Goal: Obtain resource: Obtain resource

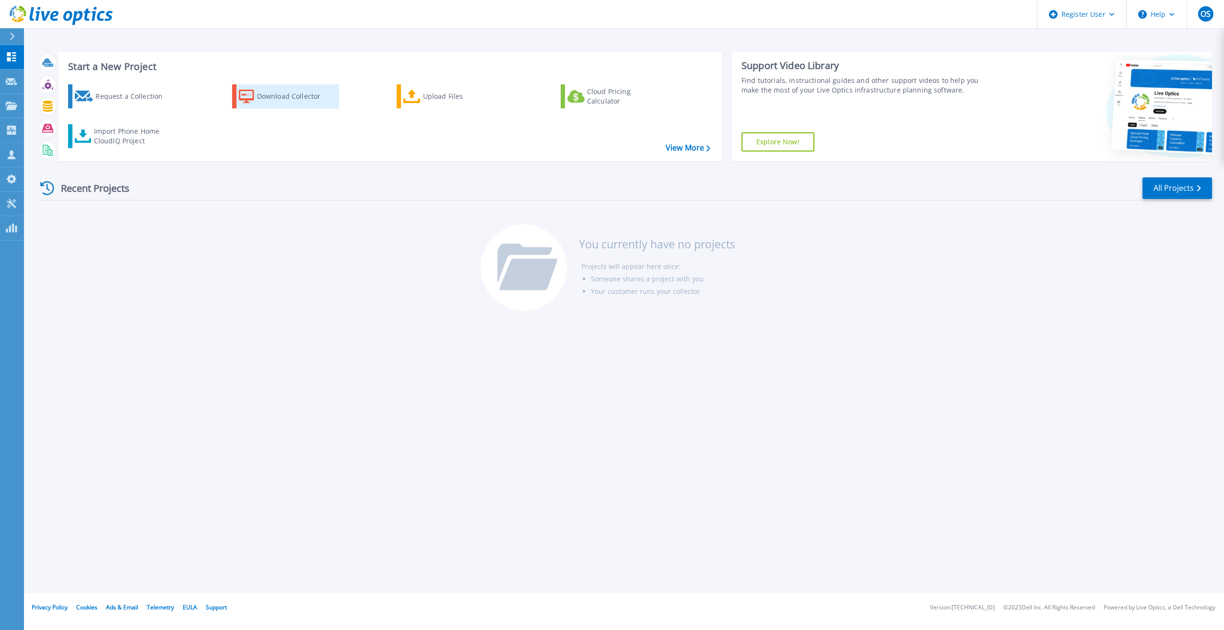
click at [313, 93] on div "Download Collector" at bounding box center [295, 96] width 77 height 19
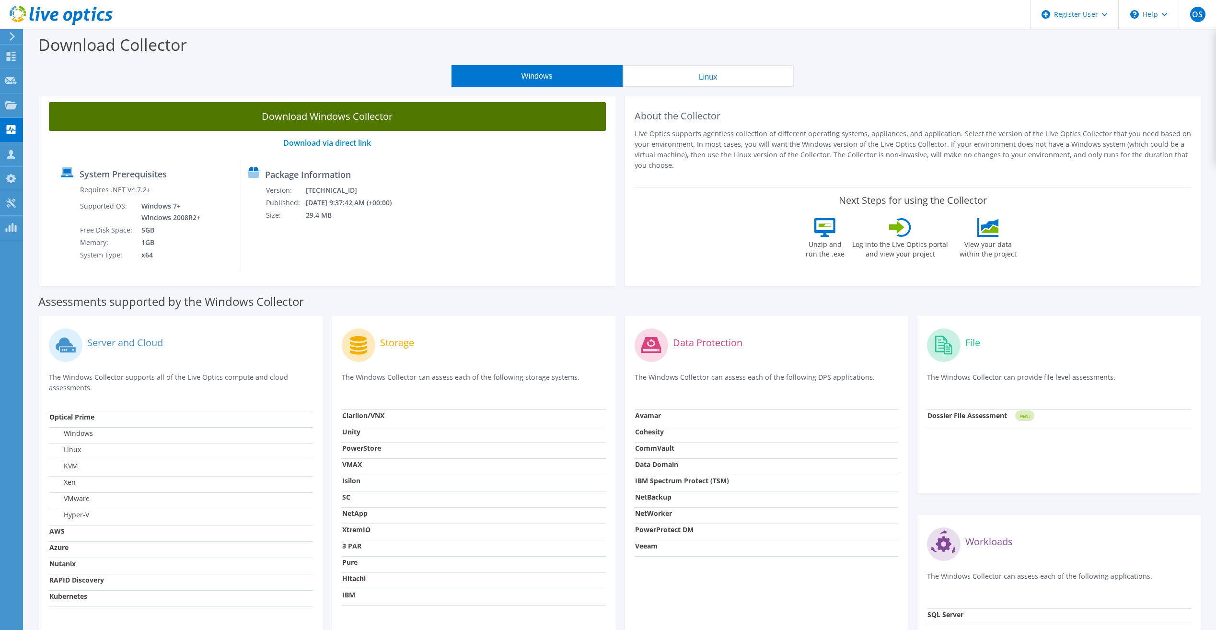
click at [329, 120] on link "Download Windows Collector" at bounding box center [327, 116] width 557 height 29
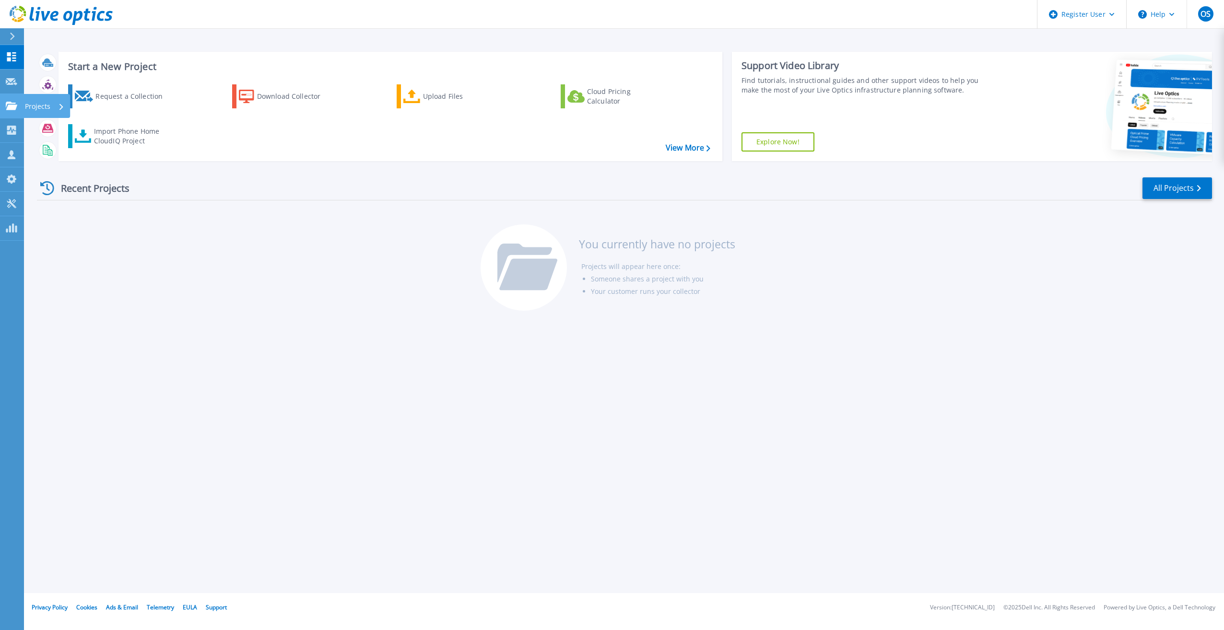
click at [12, 112] on link "Projects Projects" at bounding box center [12, 106] width 24 height 24
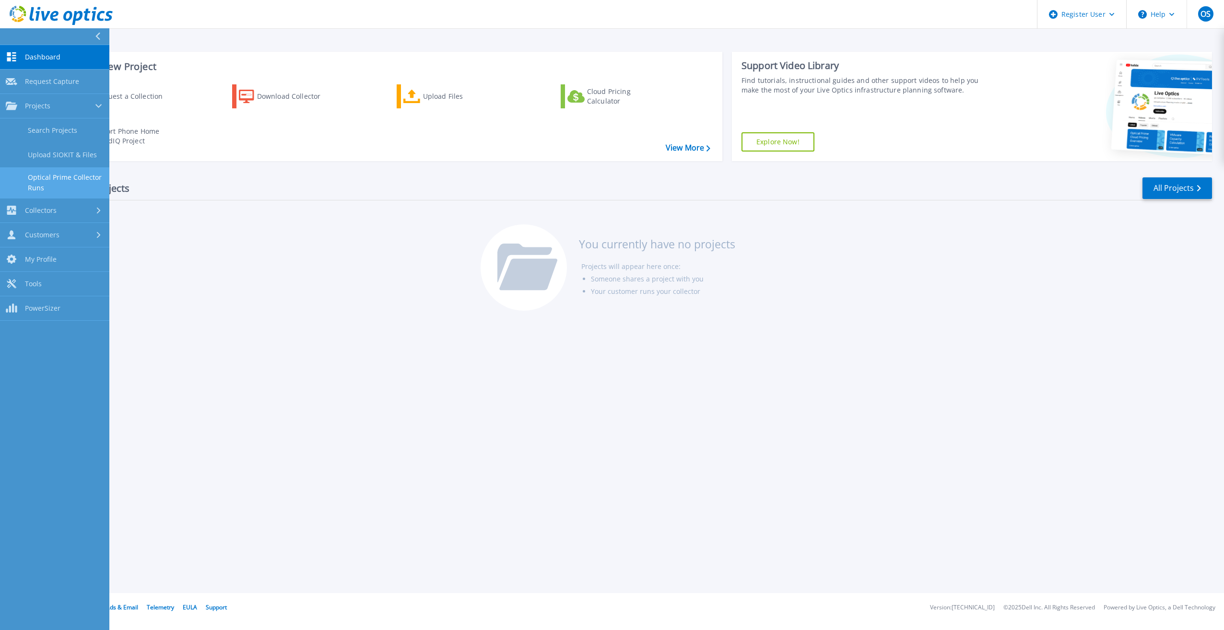
click at [65, 180] on link "Optical Prime Collector Runs" at bounding box center [54, 182] width 109 height 31
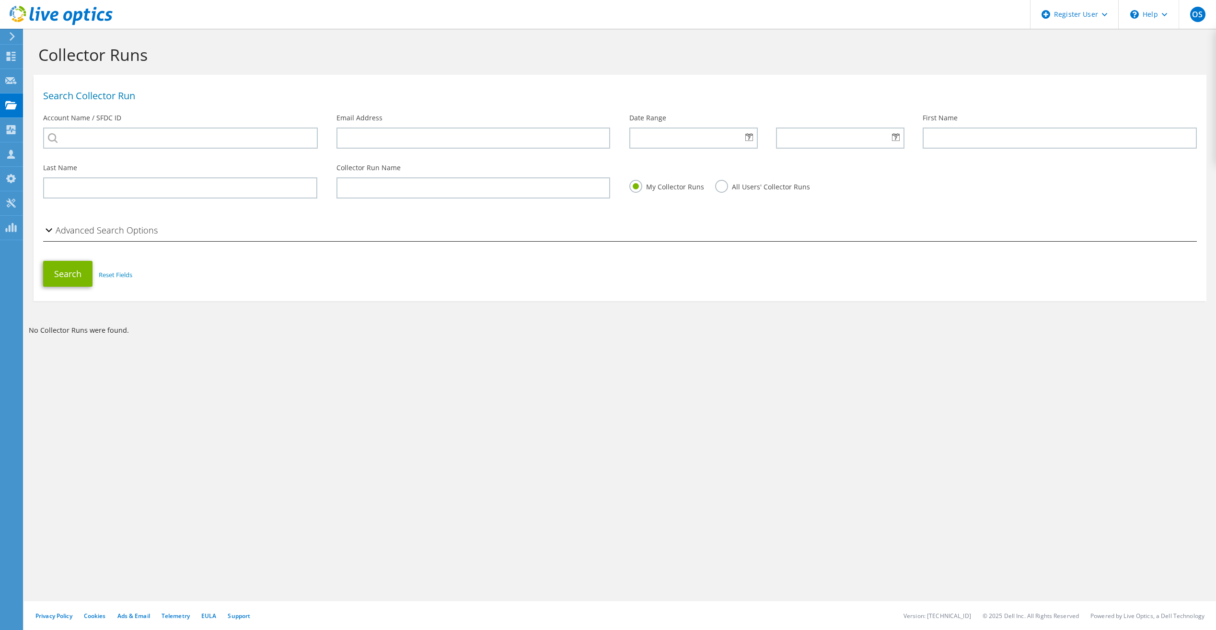
click at [98, 199] on div "Last Name" at bounding box center [180, 180] width 293 height 45
click at [96, 197] on input "text" at bounding box center [180, 187] width 274 height 21
click at [12, 53] on icon at bounding box center [11, 56] width 12 height 9
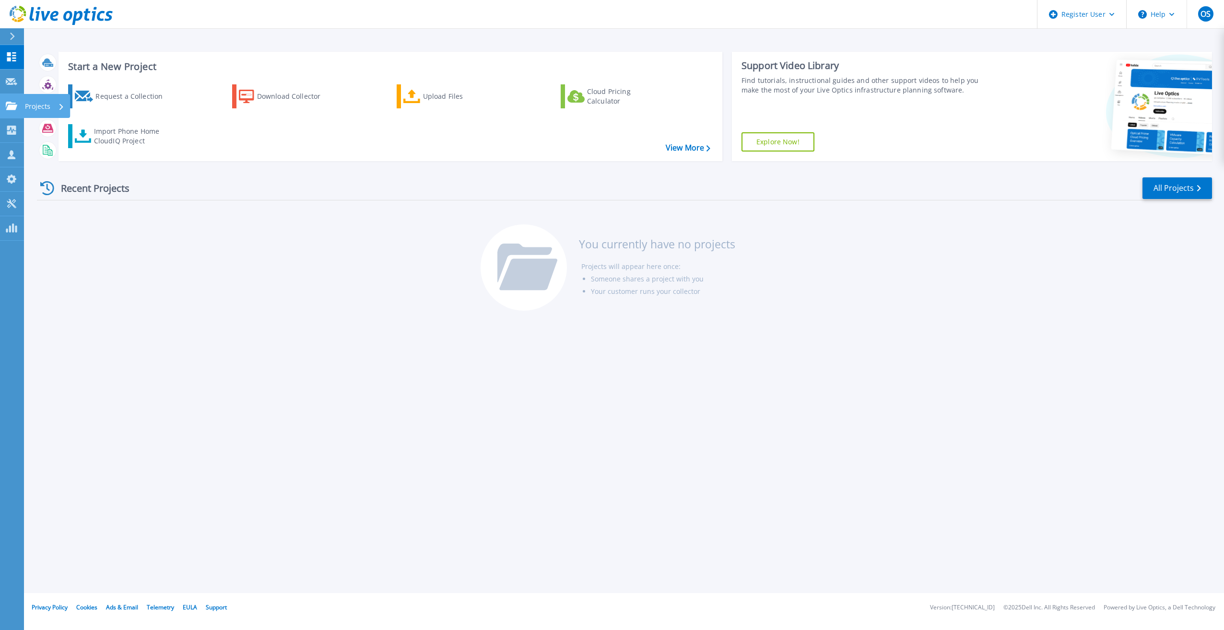
click at [16, 115] on link "Projects Projects" at bounding box center [12, 106] width 24 height 24
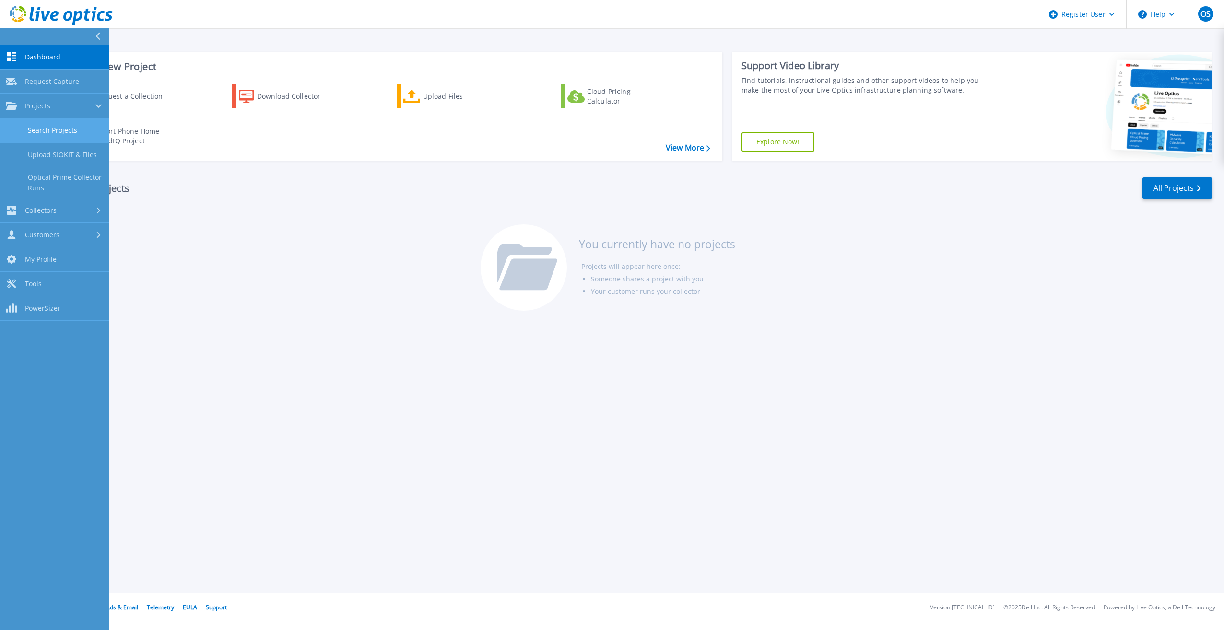
click at [49, 130] on link "Search Projects" at bounding box center [54, 130] width 109 height 24
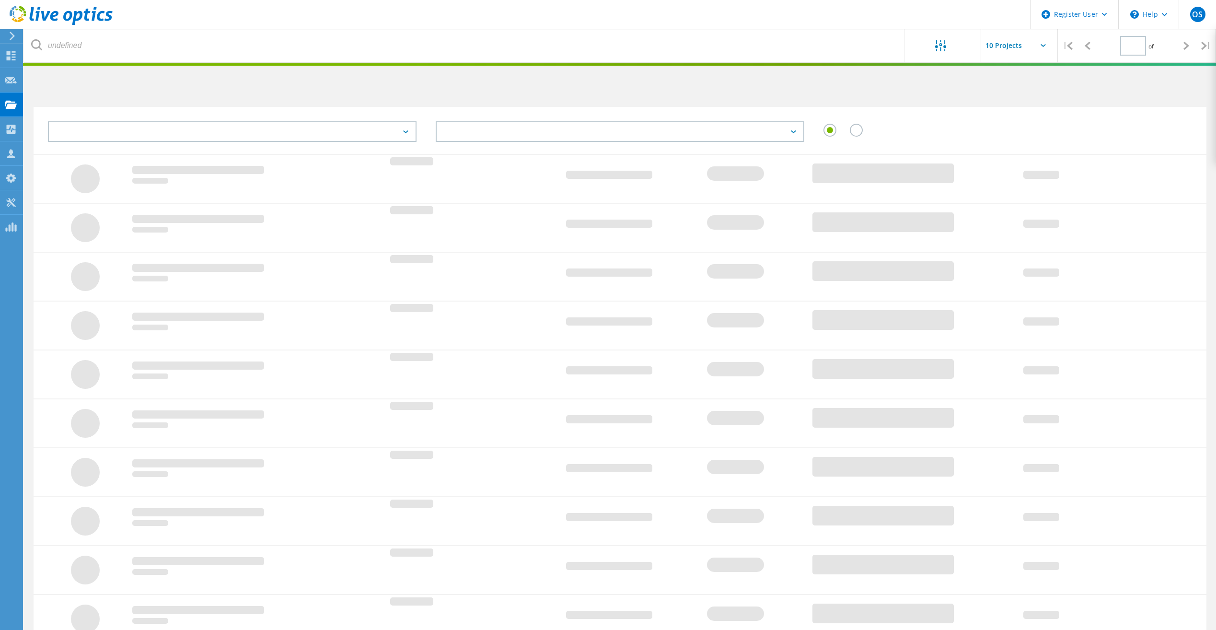
type input "1"
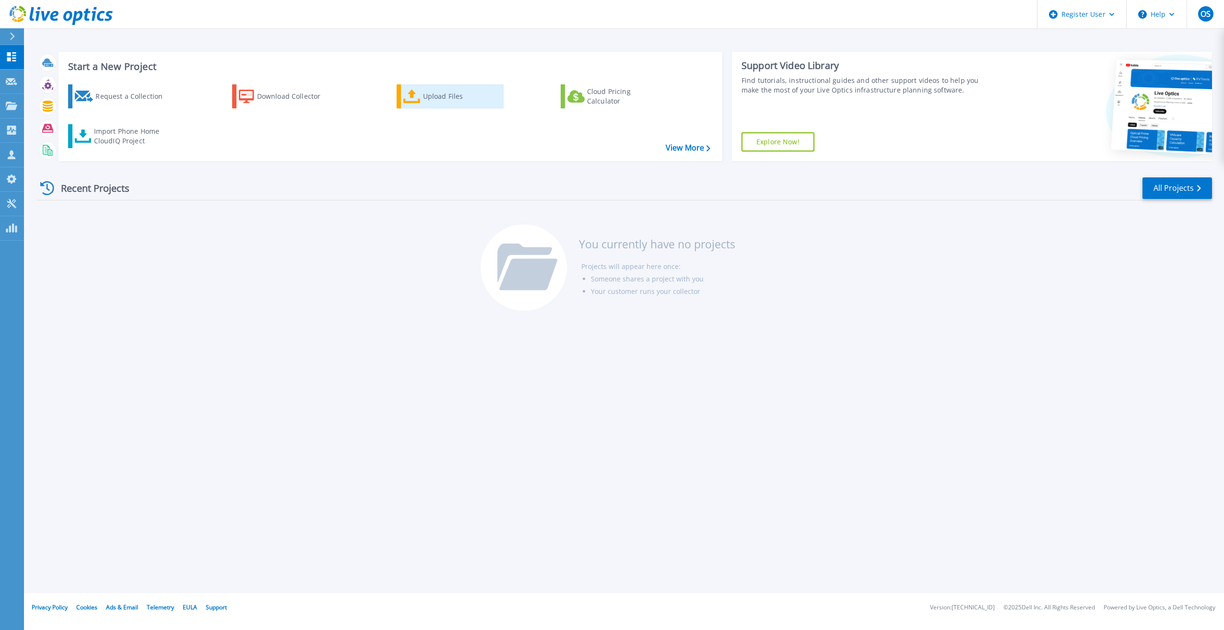
click at [412, 95] on icon at bounding box center [411, 97] width 17 height 14
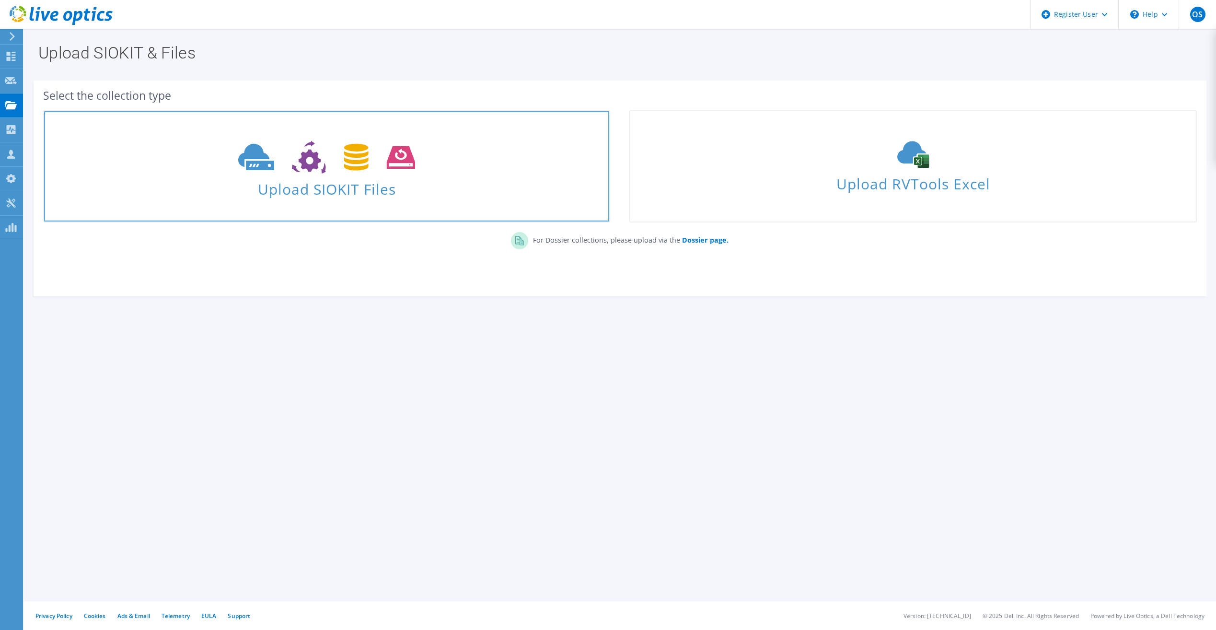
click at [308, 152] on use at bounding box center [326, 157] width 177 height 33
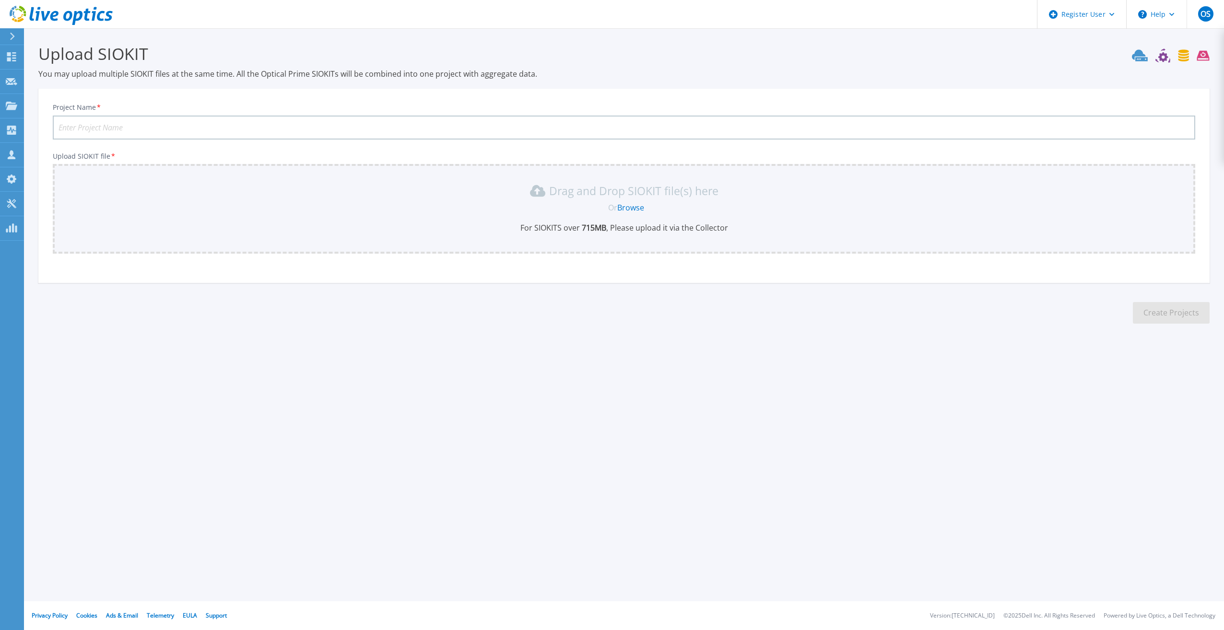
click at [557, 196] on p "Drag and Drop SIOKIT file(s) here" at bounding box center [633, 191] width 169 height 10
click at [629, 208] on link "Browse" at bounding box center [630, 207] width 27 height 11
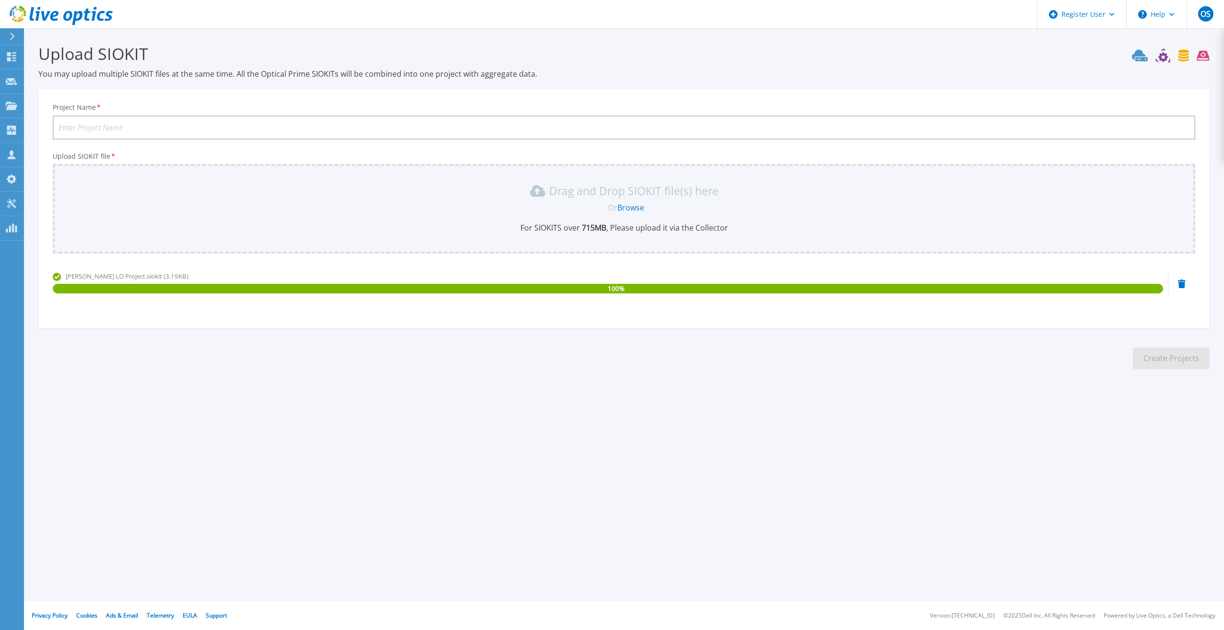
click at [172, 130] on input "Project Name *" at bounding box center [624, 128] width 1142 height 24
type input "[PERSON_NAME] LO Project"
click at [1144, 356] on button "Create Projects" at bounding box center [1170, 359] width 77 height 22
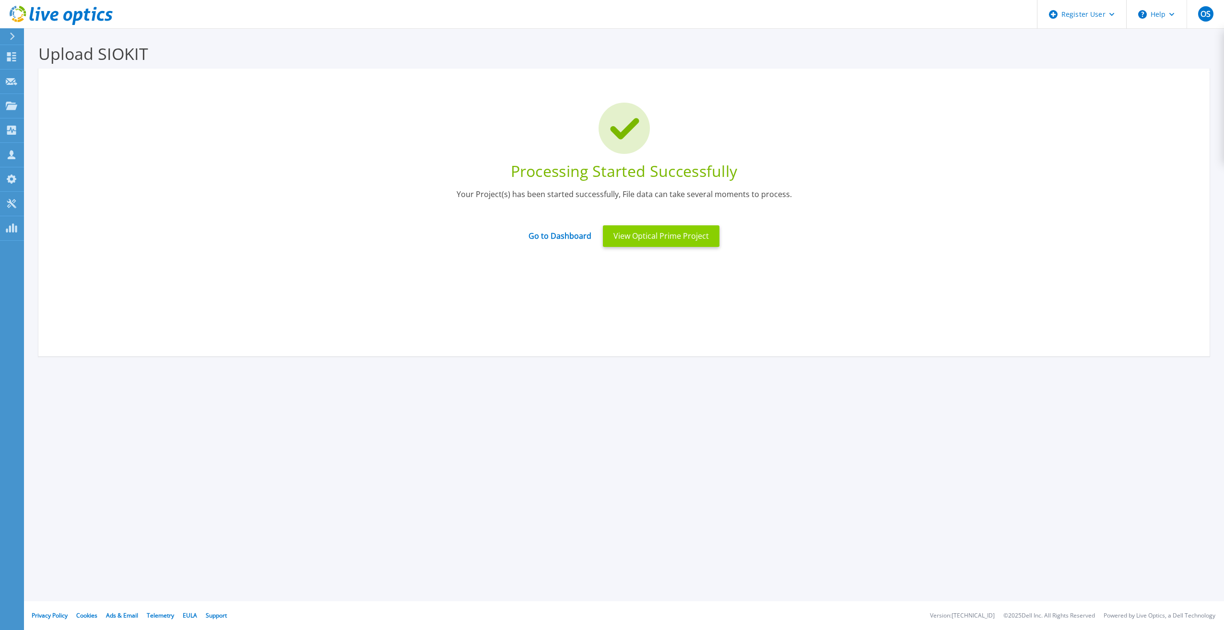
click at [617, 241] on button "View Optical Prime Project" at bounding box center [661, 236] width 117 height 22
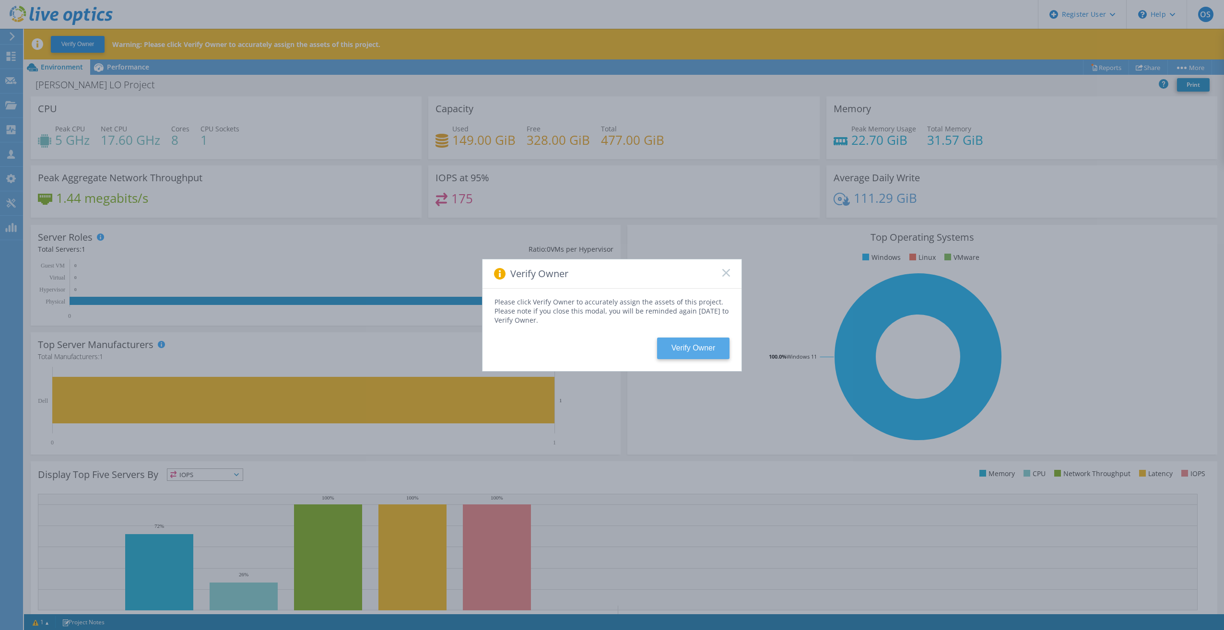
click at [673, 351] on button "Verify Owner" at bounding box center [693, 349] width 72 height 22
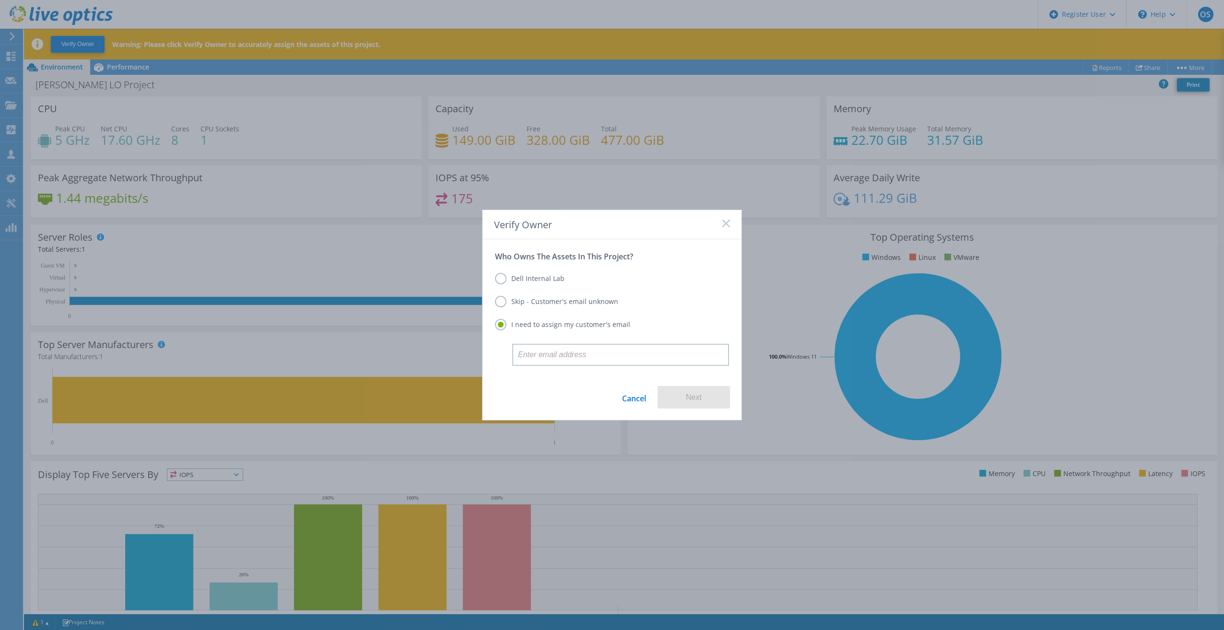
click at [505, 280] on label "Dell Internal Lab" at bounding box center [530, 279] width 70 height 12
click at [0, 0] on input "Dell Internal Lab" at bounding box center [0, 0] width 0 height 0
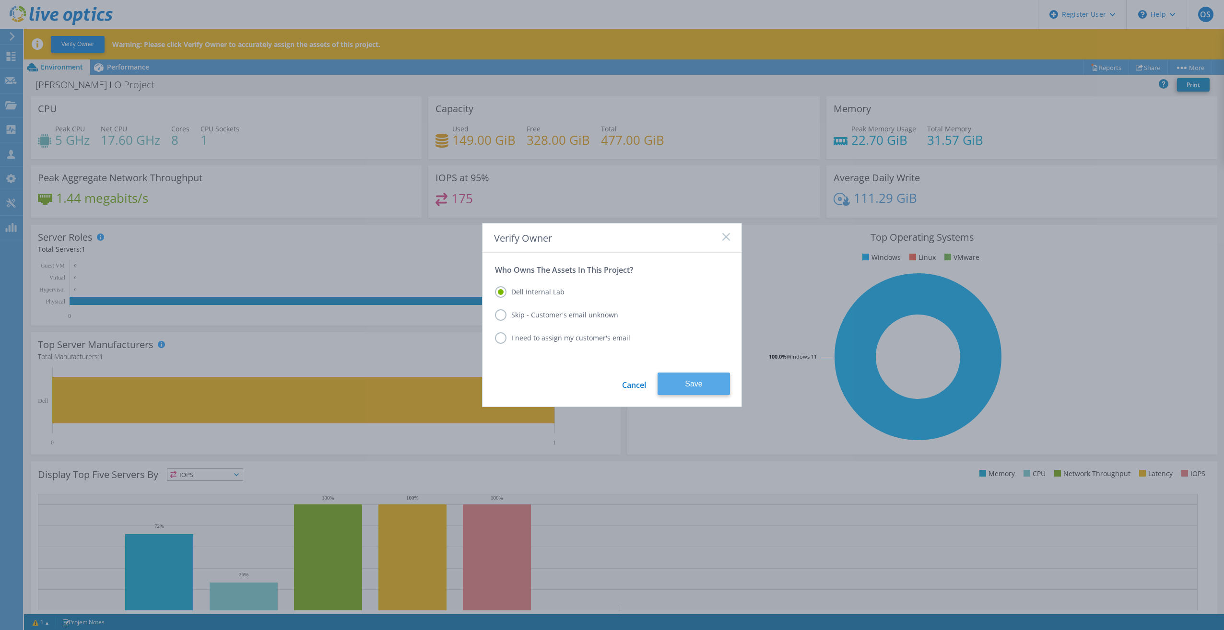
click at [691, 388] on button "Save" at bounding box center [693, 384] width 72 height 23
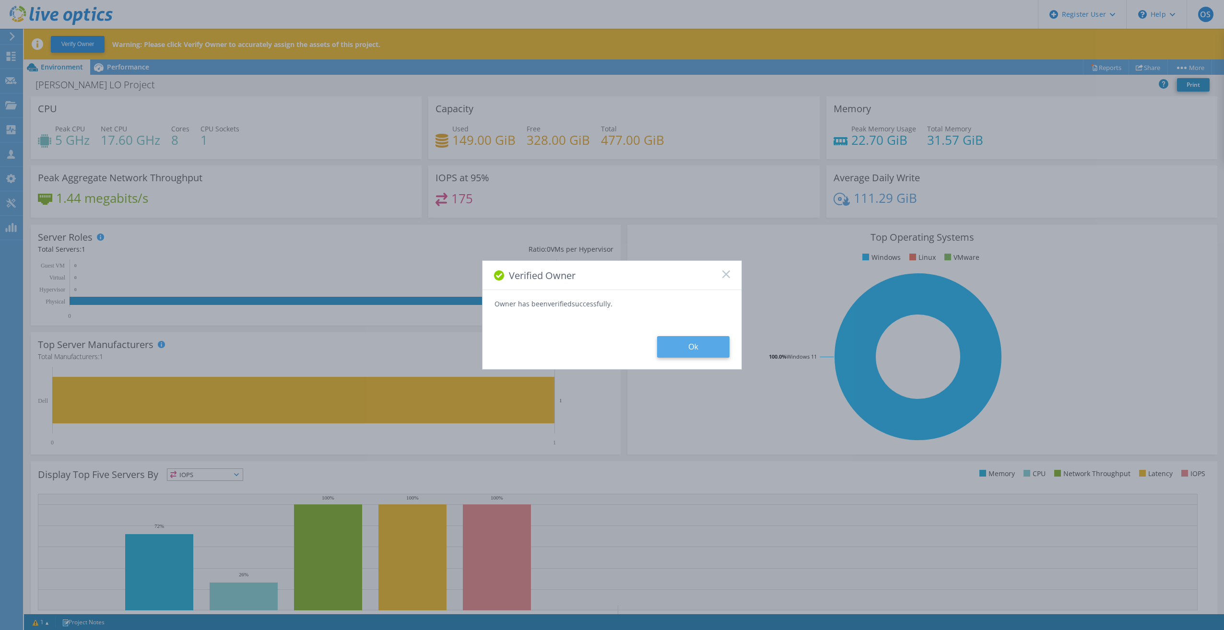
click at [681, 348] on button "Ok" at bounding box center [693, 347] width 72 height 22
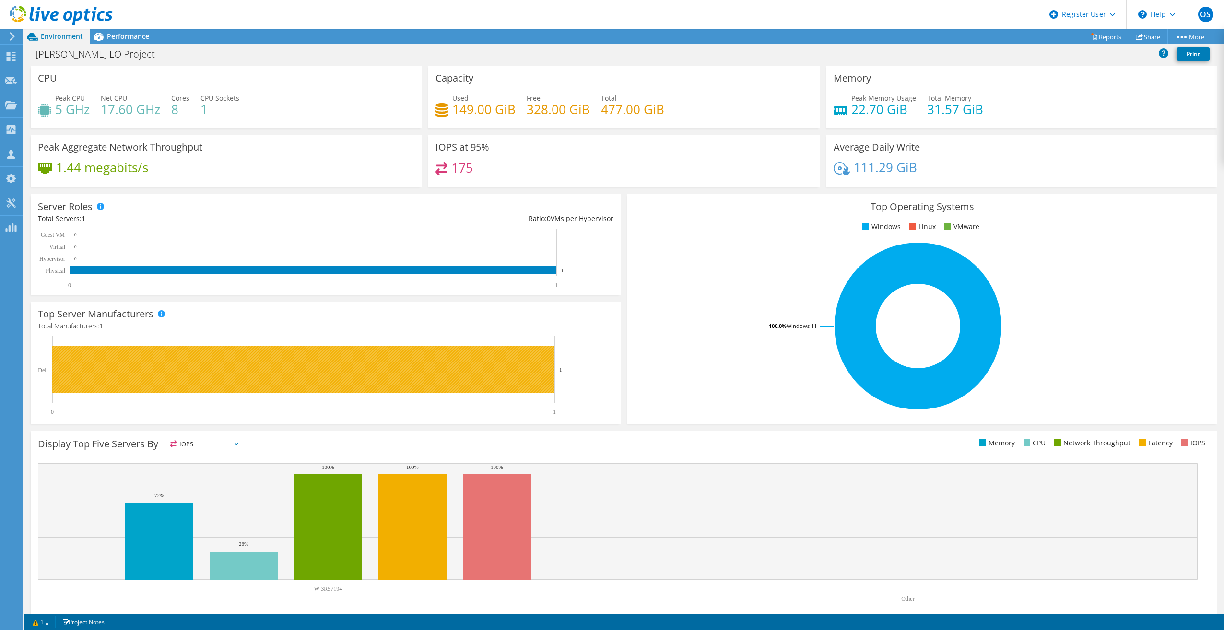
click at [167, 379] on rect at bounding box center [303, 369] width 502 height 47
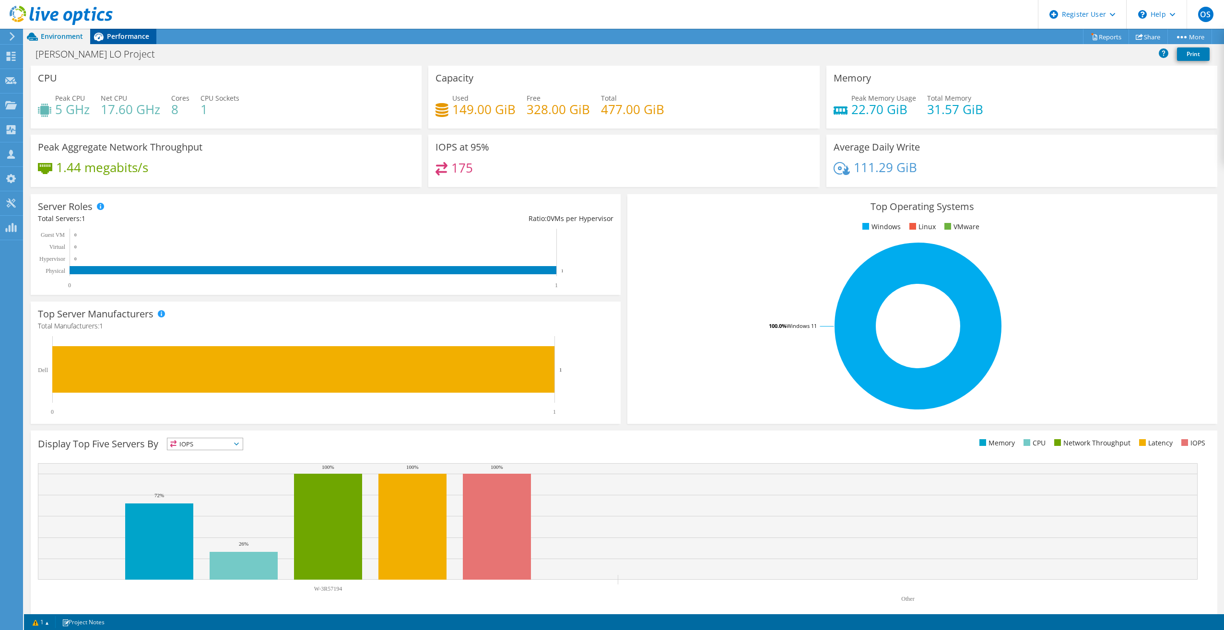
click at [113, 39] on span "Performance" at bounding box center [128, 36] width 42 height 9
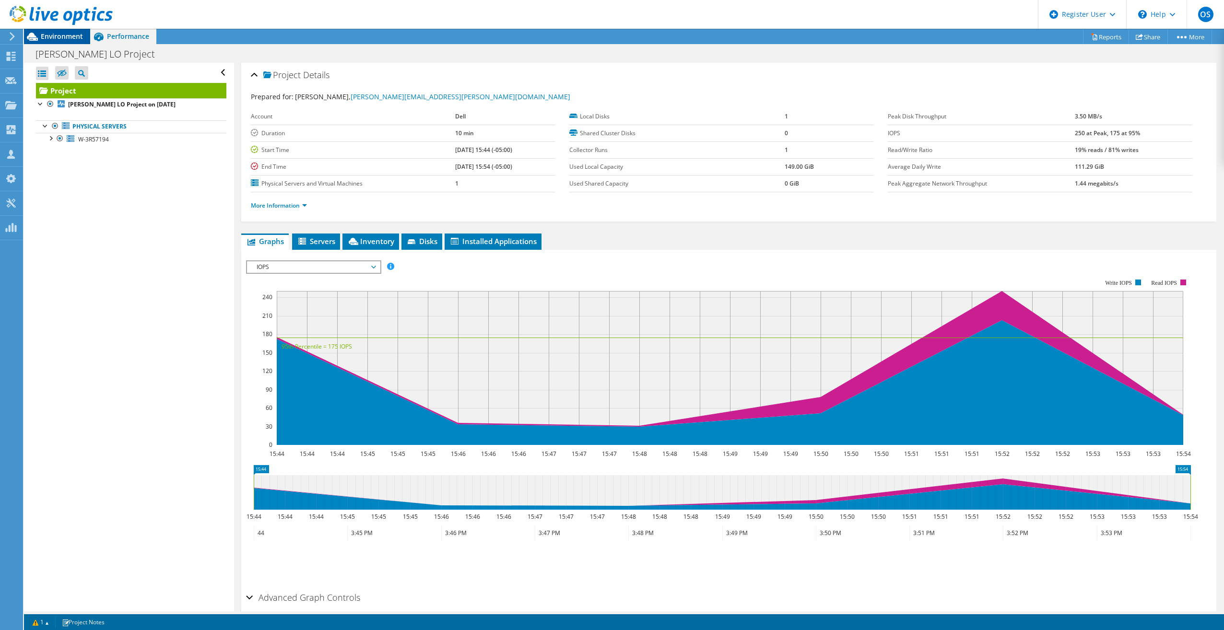
click at [51, 33] on span "Environment" at bounding box center [62, 36] width 42 height 9
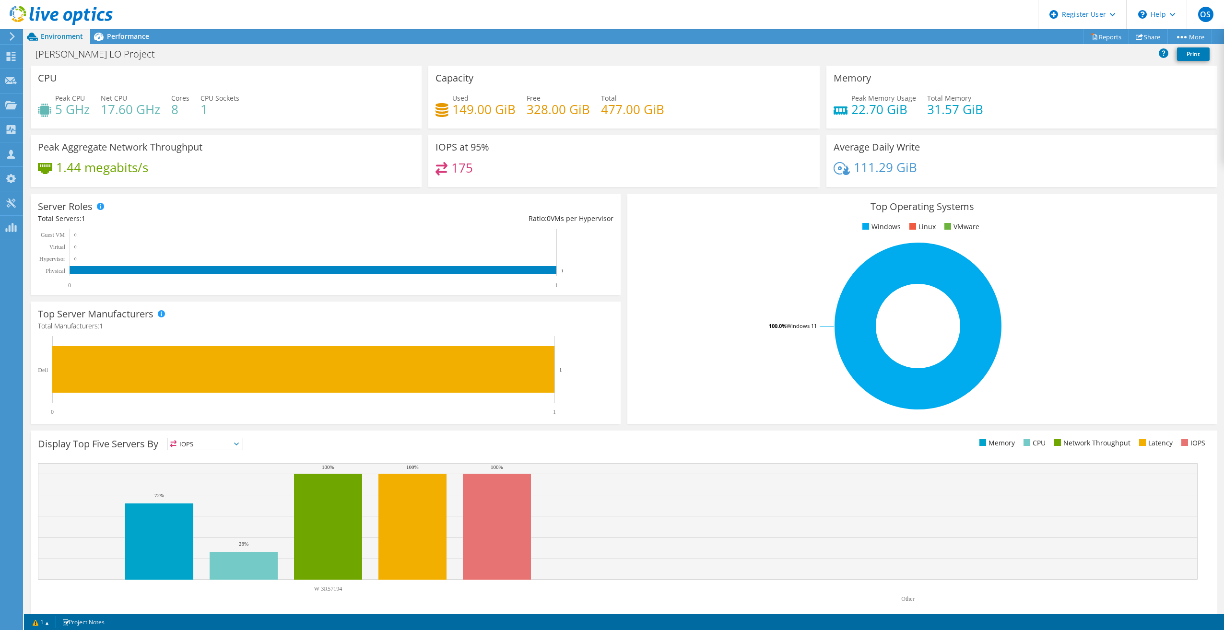
drag, startPoint x: 268, startPoint y: 5, endPoint x: 233, endPoint y: 1, distance: 34.3
click at [268, 5] on header "OS Dell User Owen Shullaw Owen.Shullaw@dell.com Dell My Profile Log Out \n Help…" at bounding box center [612, 14] width 1224 height 29
click at [50, 625] on link "1" at bounding box center [41, 622] width 30 height 12
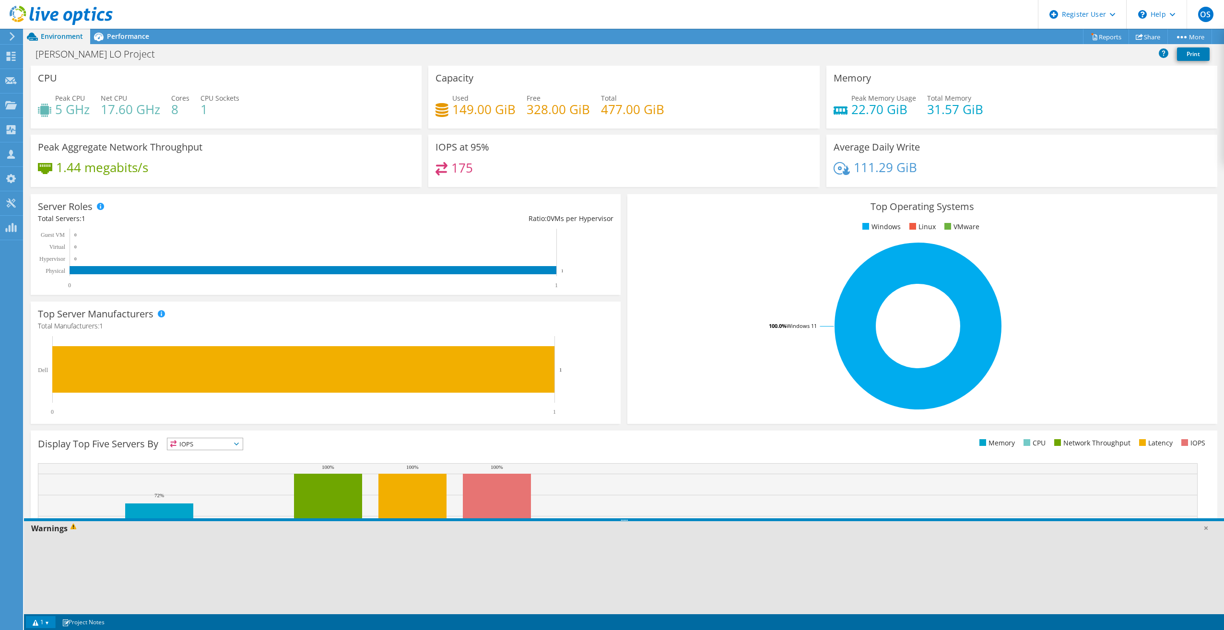
click at [74, 523] on div "Warnings" at bounding box center [624, 528] width 1200 height 14
click at [73, 529] on span at bounding box center [75, 528] width 14 height 11
click at [1208, 524] on link at bounding box center [1205, 528] width 10 height 10
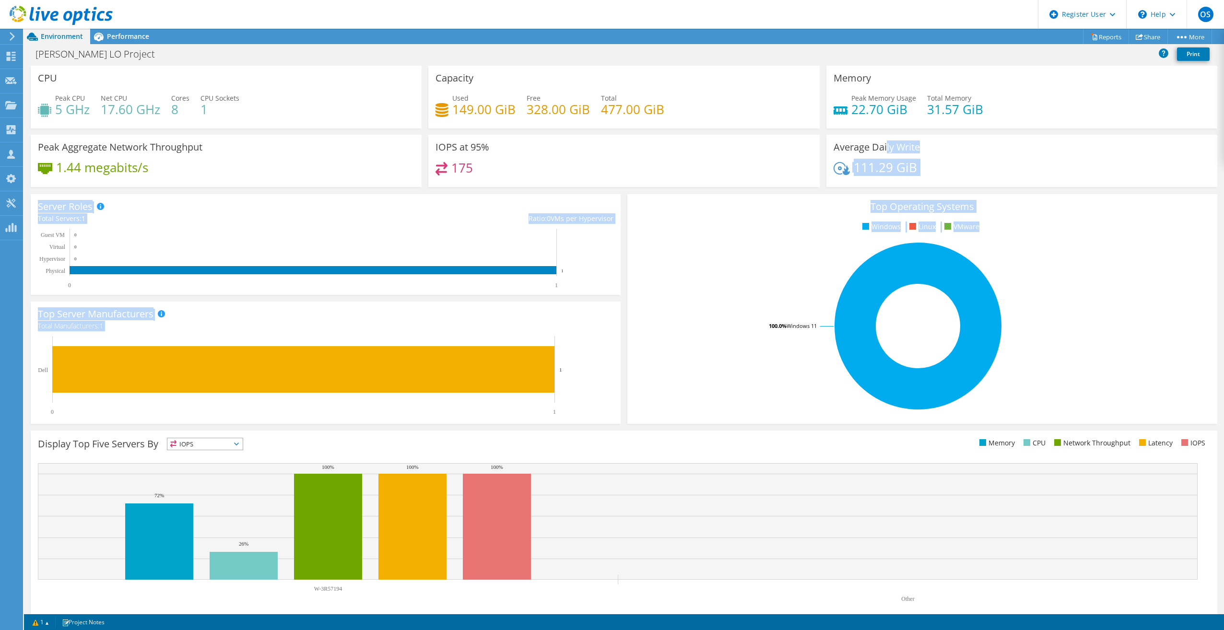
drag, startPoint x: 880, startPoint y: 148, endPoint x: 926, endPoint y: 236, distance: 99.1
click at [926, 236] on section "CPU Peak CPU 5 GHz Net CPU 17.60 GHz Cores 8 CPU Sockets 1 Capacity Used 149.00…" at bounding box center [624, 345] width 1200 height 559
drag, startPoint x: 926, startPoint y: 236, endPoint x: 976, endPoint y: 267, distance: 58.5
click at [976, 267] on rect at bounding box center [917, 326] width 567 height 168
click at [758, 239] on div "Top Operating Systems Windows Linux VMware 100.0% Windows 11" at bounding box center [922, 309] width 590 height 230
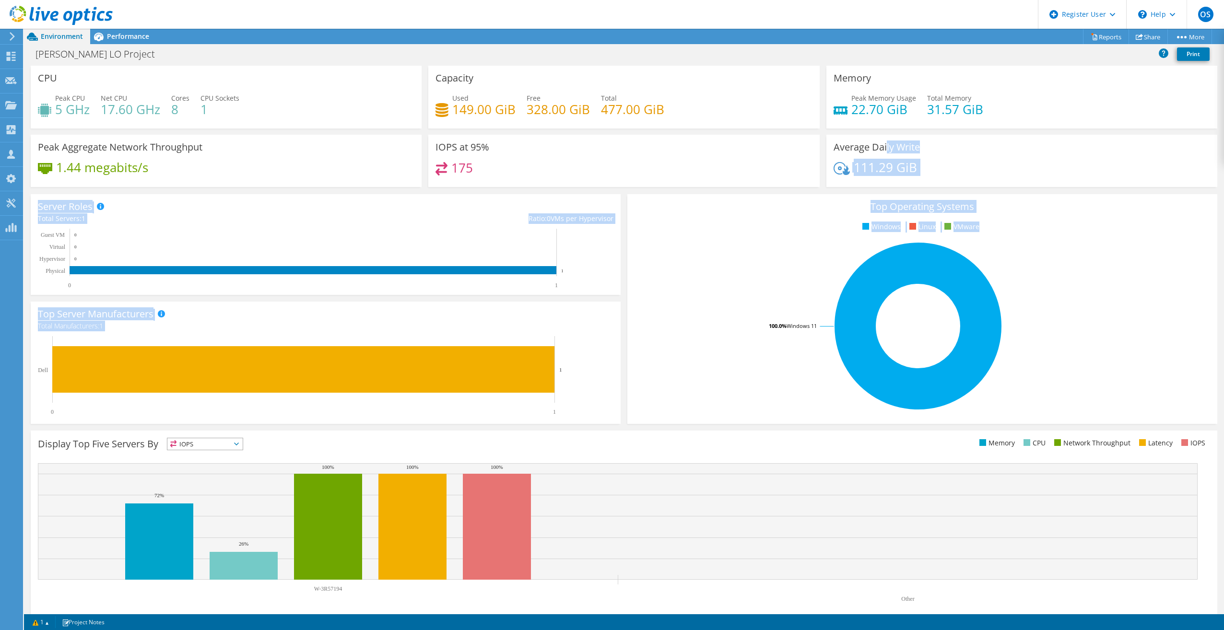
click at [632, 234] on div "Top Operating Systems Windows Linux VMware 100.0% Windows 11" at bounding box center [922, 309] width 590 height 230
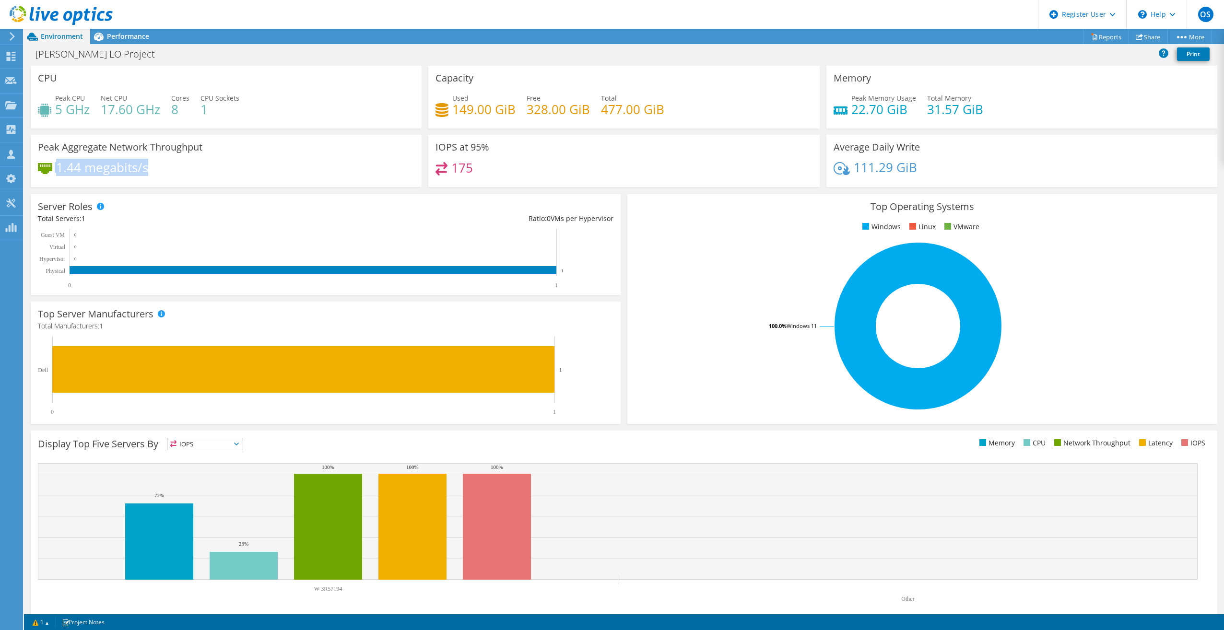
drag, startPoint x: 50, startPoint y: 176, endPoint x: 169, endPoint y: 158, distance: 120.3
click at [168, 158] on div "Peak Aggregate Network Throughput 1.44 megabits/s" at bounding box center [226, 161] width 391 height 52
drag, startPoint x: 169, startPoint y: 158, endPoint x: 181, endPoint y: 169, distance: 16.3
click at [181, 169] on div "1.44 megabits/s" at bounding box center [226, 172] width 376 height 20
click at [59, 162] on h4 "1.44 megabits/s" at bounding box center [102, 167] width 92 height 11
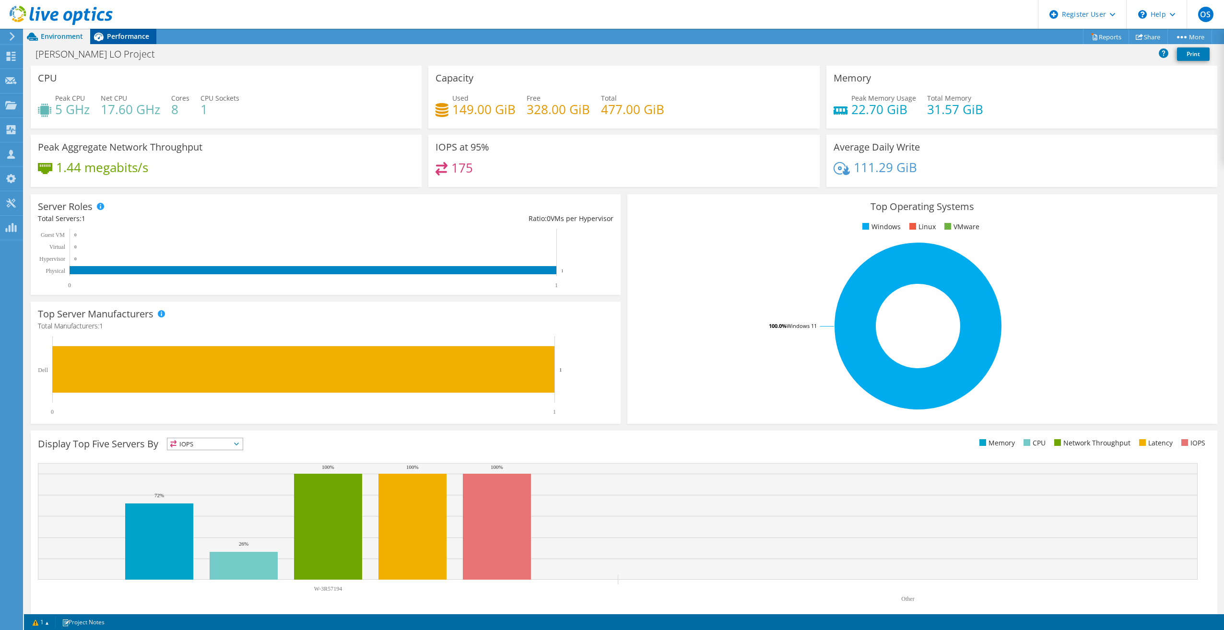
click at [121, 36] on span "Performance" at bounding box center [128, 36] width 42 height 9
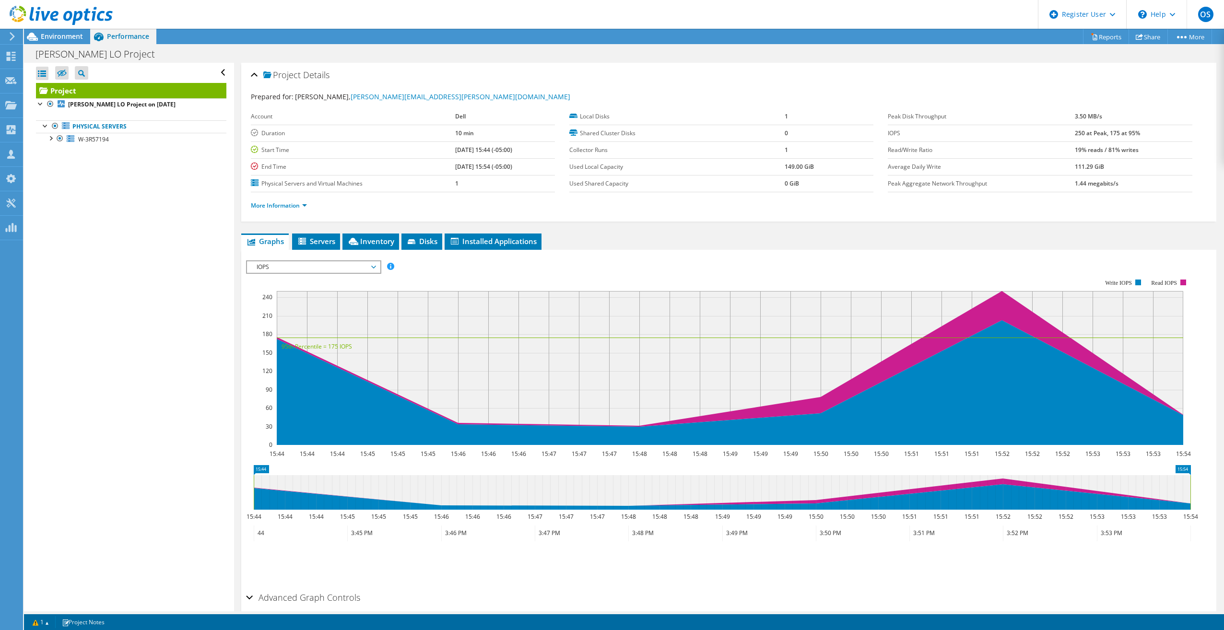
click at [348, 264] on span "IOPS" at bounding box center [313, 267] width 123 height 12
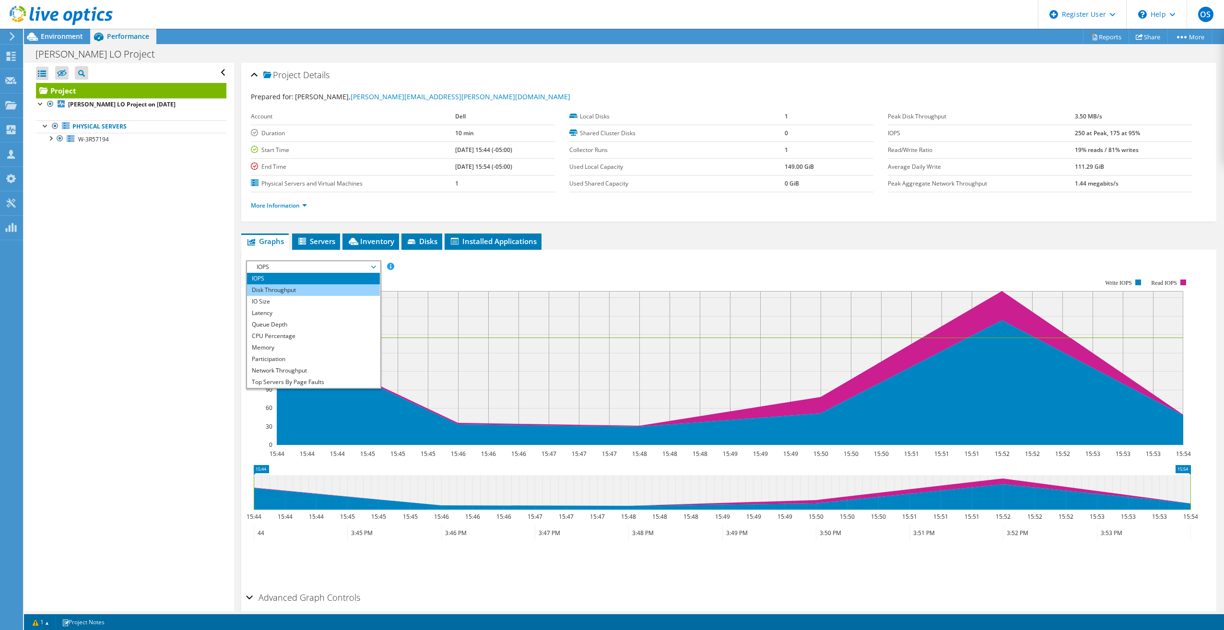
click at [300, 294] on li "Disk Throughput" at bounding box center [313, 290] width 133 height 12
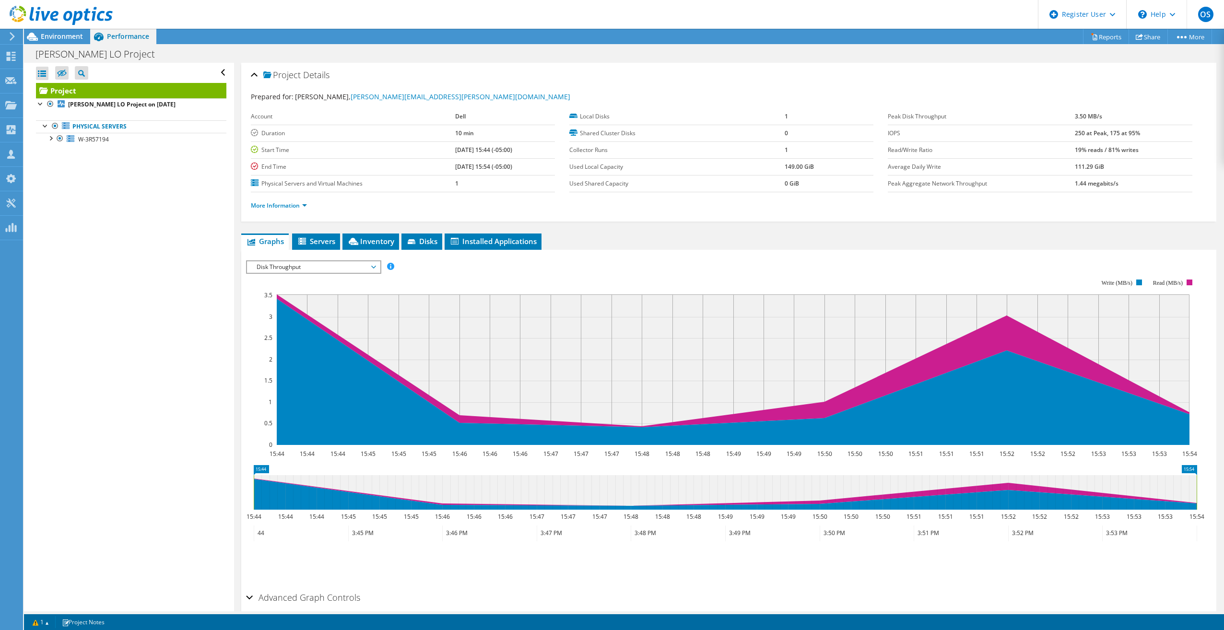
click at [292, 270] on span "Disk Throughput" at bounding box center [313, 267] width 123 height 12
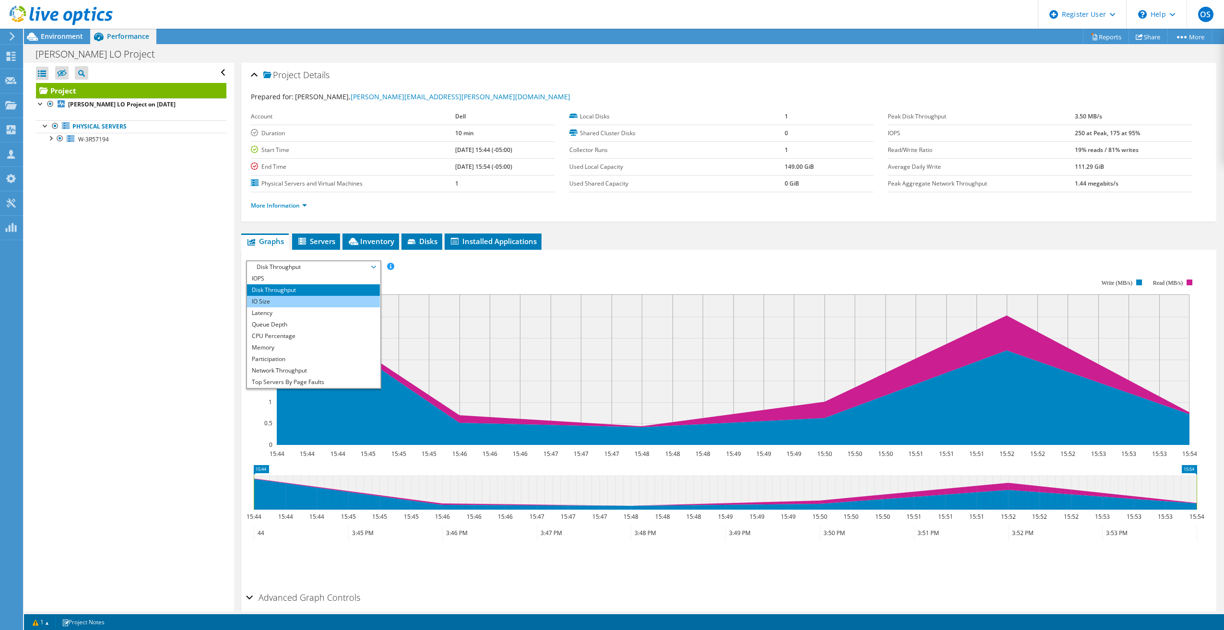
click at [306, 303] on li "IO Size" at bounding box center [313, 302] width 133 height 12
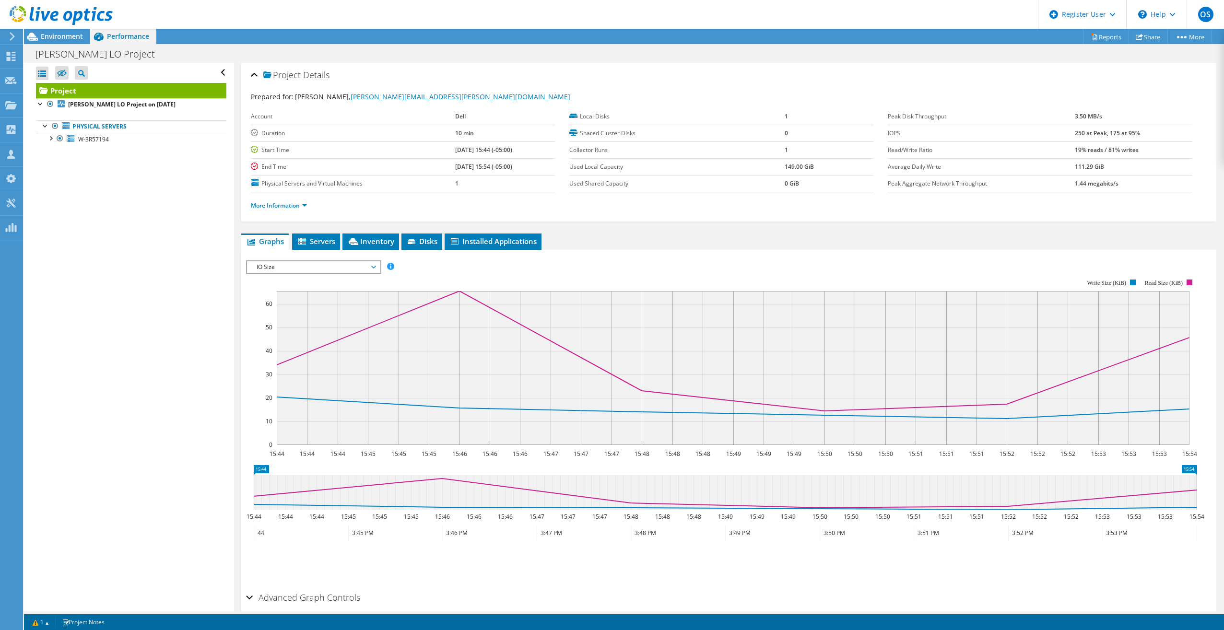
click at [329, 267] on span "IO Size" at bounding box center [313, 267] width 123 height 12
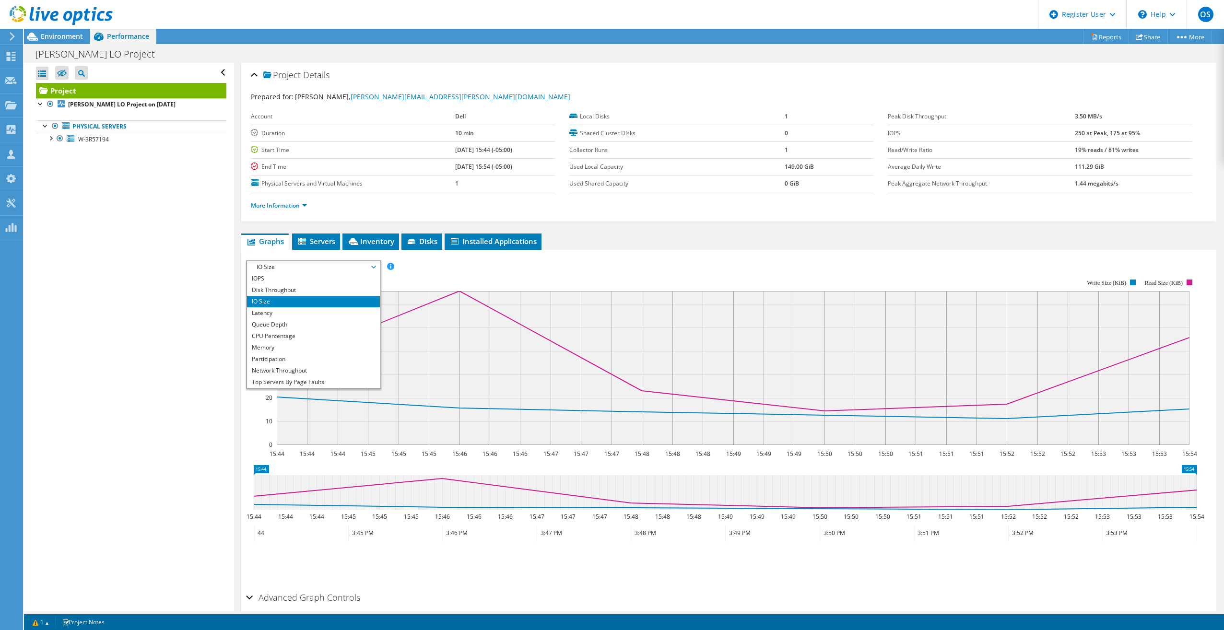
click at [801, 550] on ul "Save Zoom" at bounding box center [726, 561] width 960 height 27
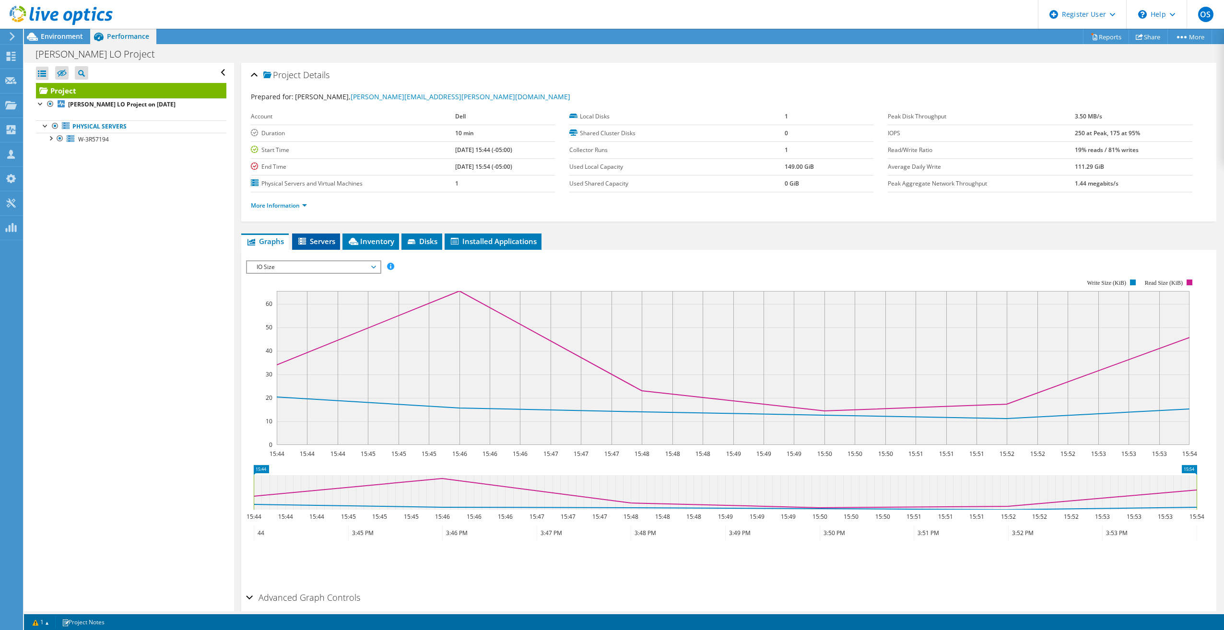
click at [322, 243] on span "Servers" at bounding box center [316, 241] width 38 height 10
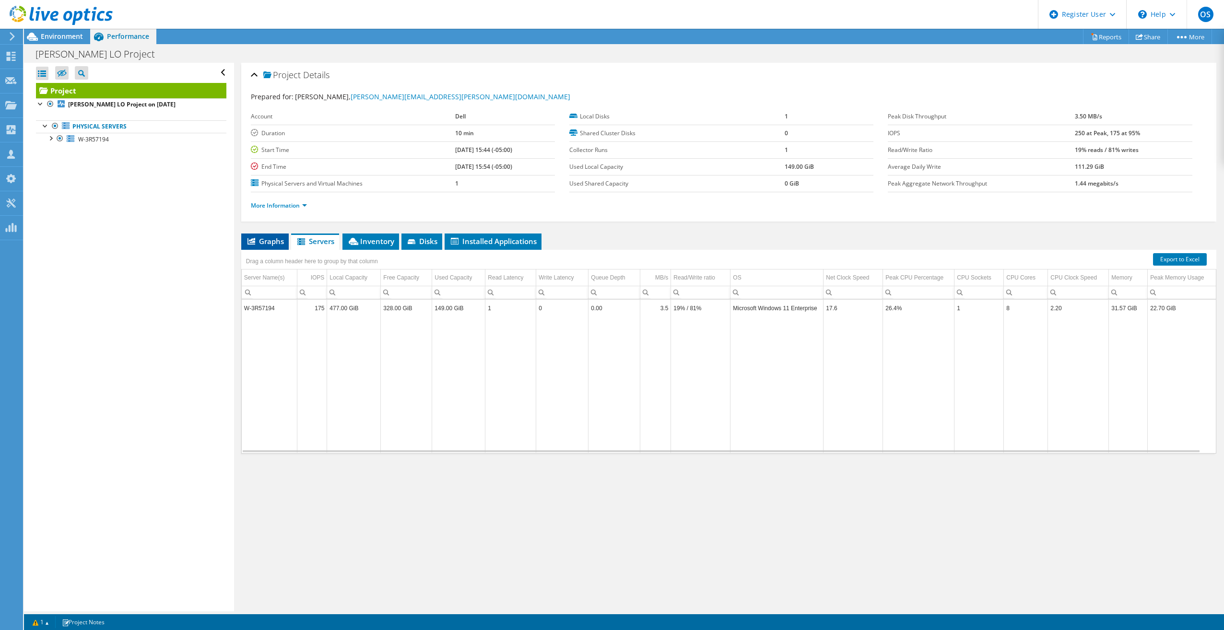
click at [268, 243] on span "Graphs" at bounding box center [265, 241] width 38 height 10
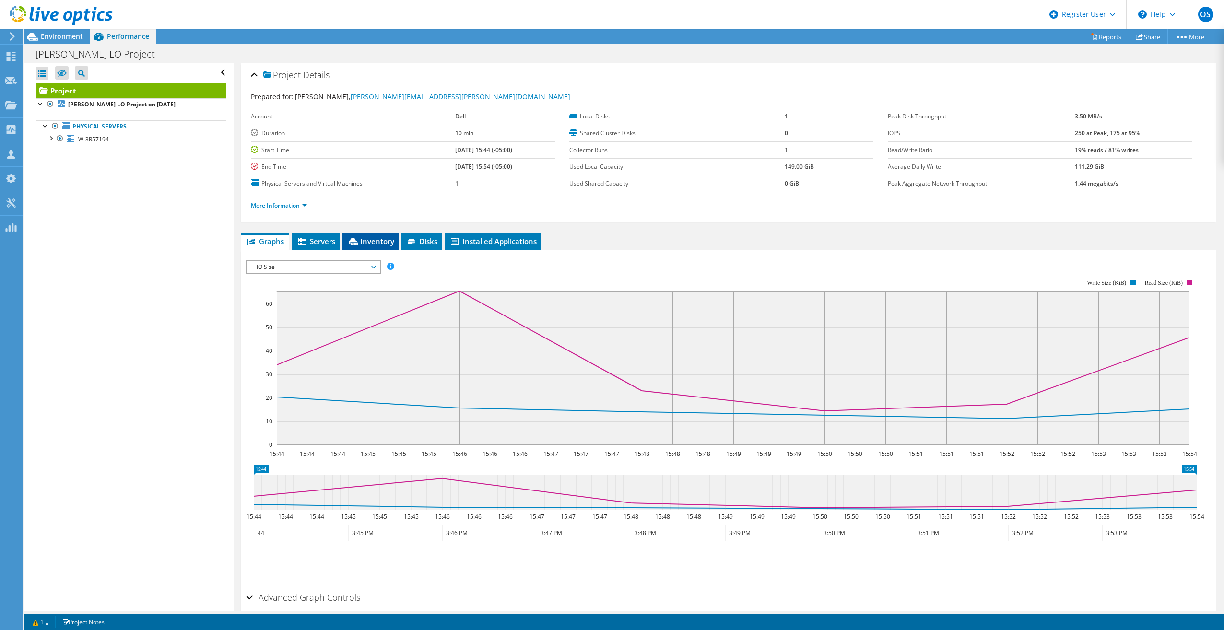
click at [361, 245] on span "Inventory" at bounding box center [370, 241] width 47 height 10
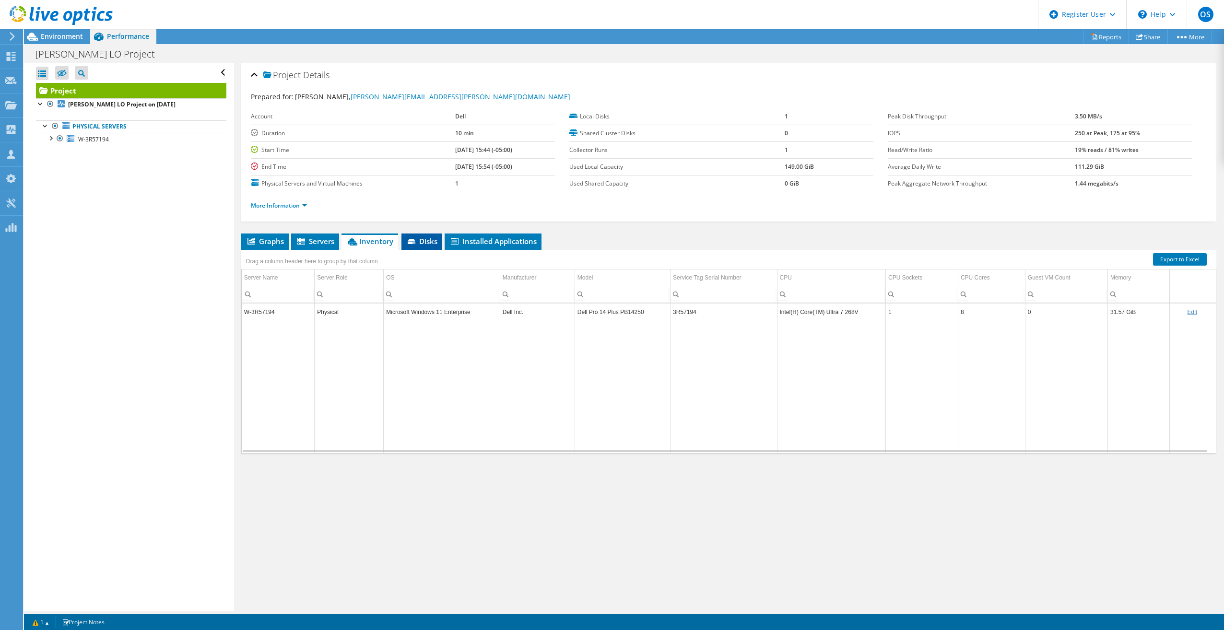
click at [433, 236] on li "Disks" at bounding box center [421, 241] width 41 height 16
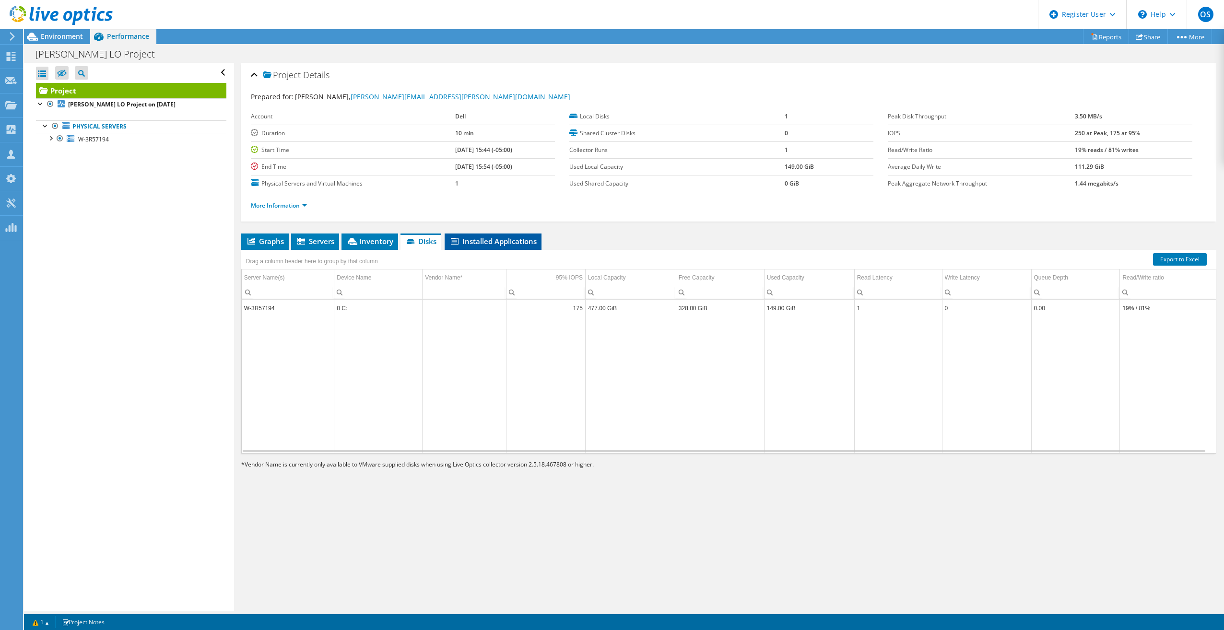
click at [479, 240] on span "Installed Applications" at bounding box center [492, 241] width 87 height 10
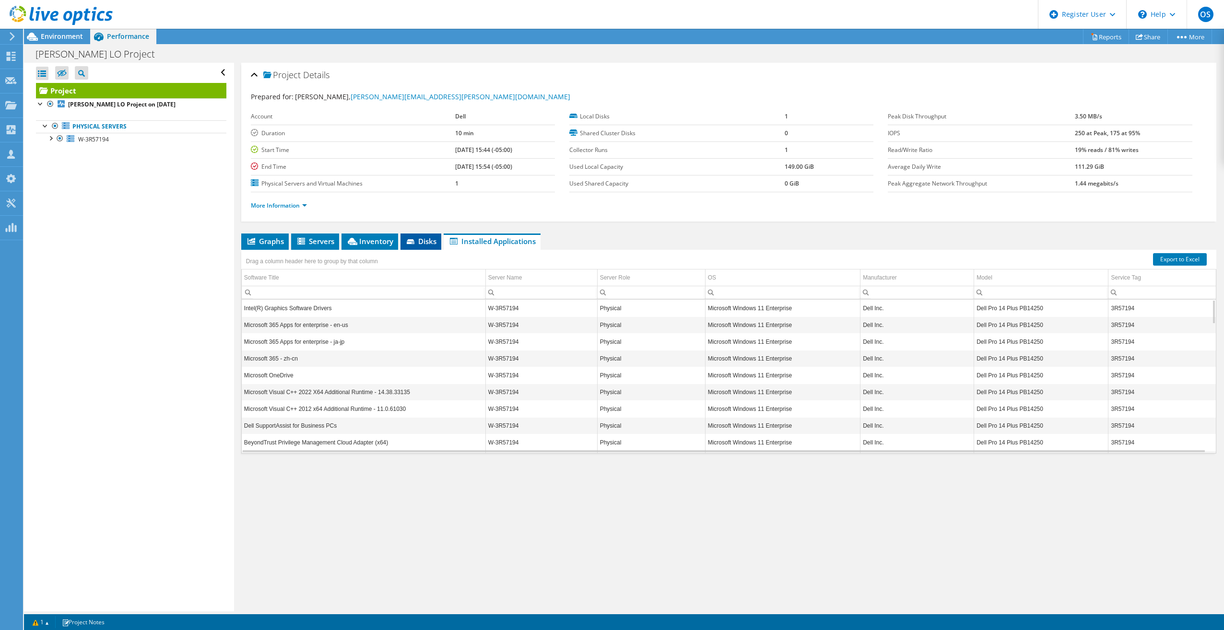
click at [414, 235] on li "Disks" at bounding box center [420, 241] width 41 height 16
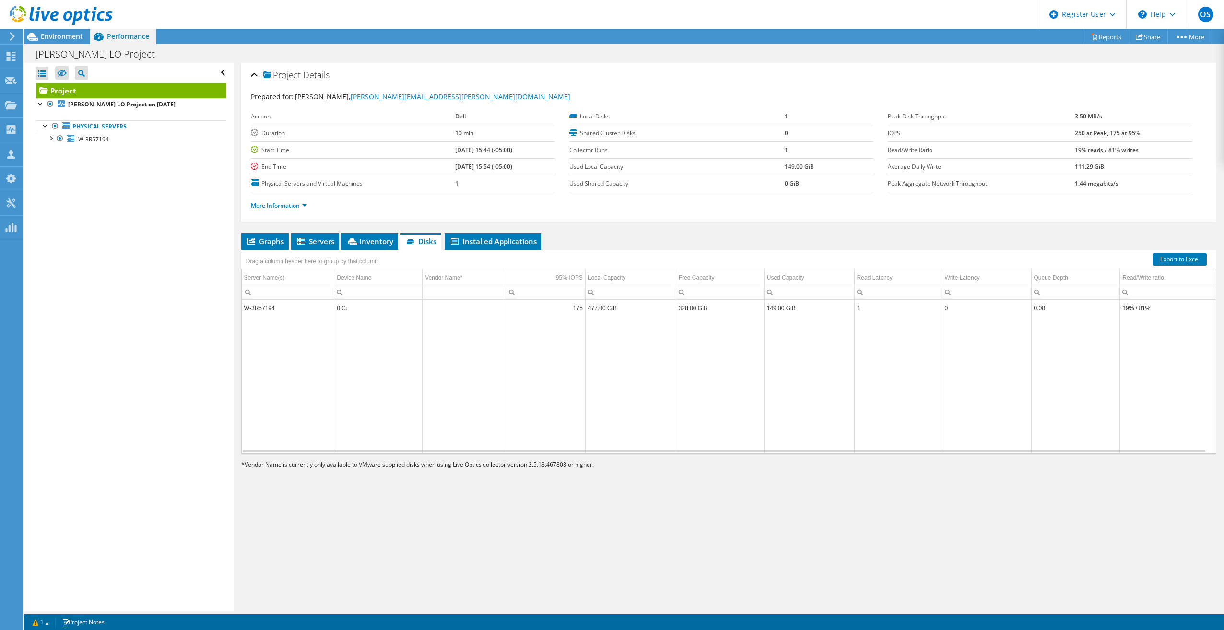
click at [301, 200] on li "More Information" at bounding box center [282, 205] width 62 height 11
click at [293, 206] on link "More Information" at bounding box center [279, 205] width 56 height 8
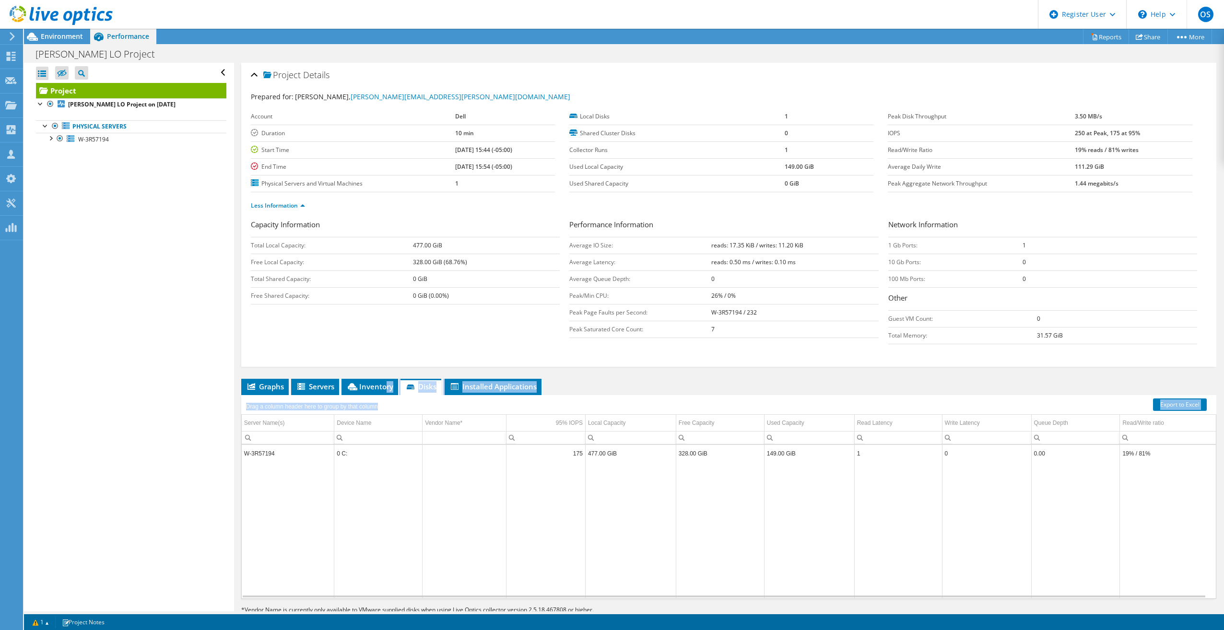
click at [385, 396] on div "Graphs Servers Inventory Hypervisor Disks Cluster Disks Installed Applications …" at bounding box center [728, 499] width 975 height 240
drag, startPoint x: 385, startPoint y: 396, endPoint x: 375, endPoint y: 391, distance: 11.4
click at [375, 391] on span "Inventory" at bounding box center [369, 387] width 47 height 10
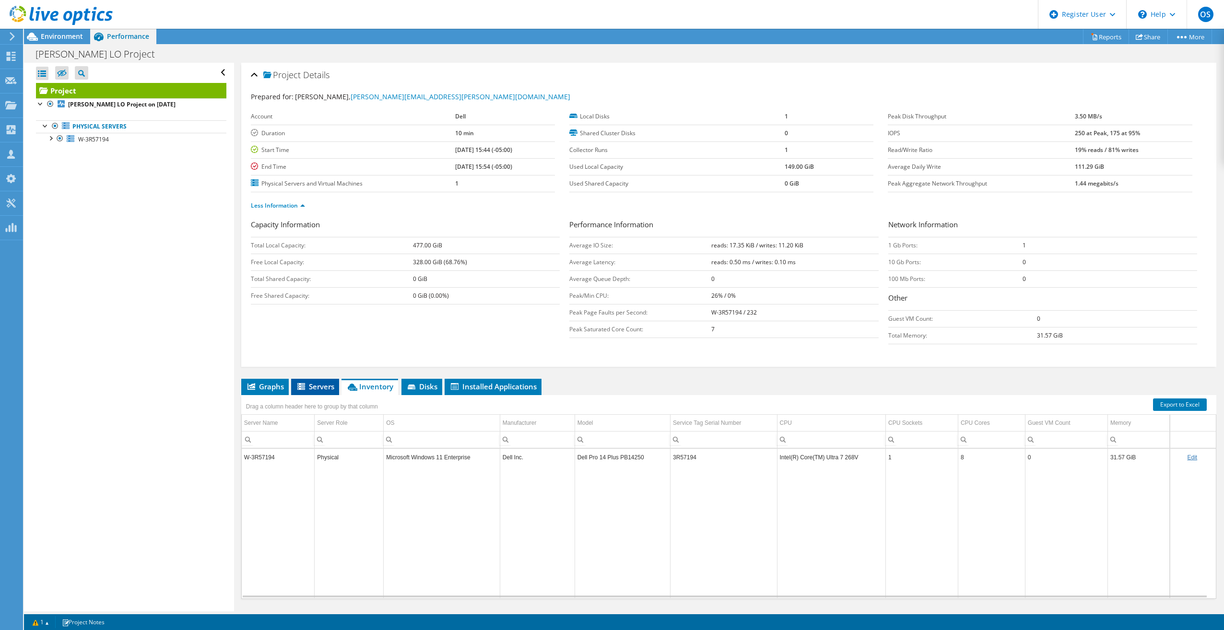
drag, startPoint x: 375, startPoint y: 391, endPoint x: 326, endPoint y: 384, distance: 48.9
click at [326, 384] on span "Servers" at bounding box center [315, 387] width 38 height 10
click at [272, 390] on span "Graphs" at bounding box center [265, 387] width 38 height 10
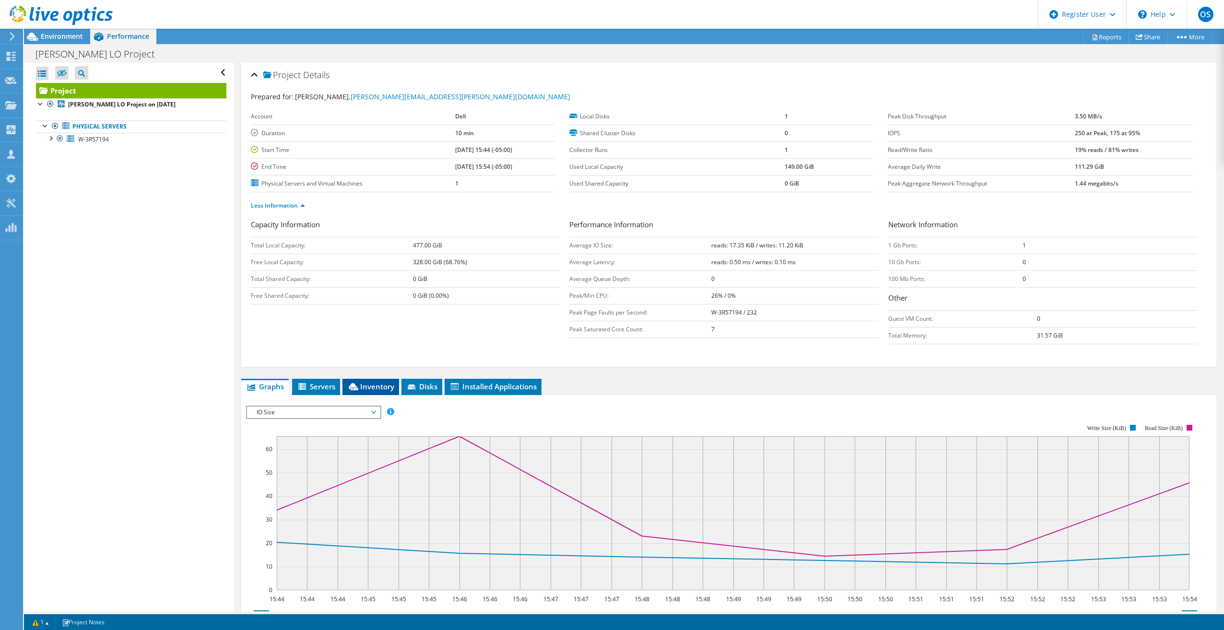
drag, startPoint x: 272, startPoint y: 390, endPoint x: 373, endPoint y: 386, distance: 100.7
click at [373, 386] on span "Inventory" at bounding box center [370, 387] width 47 height 10
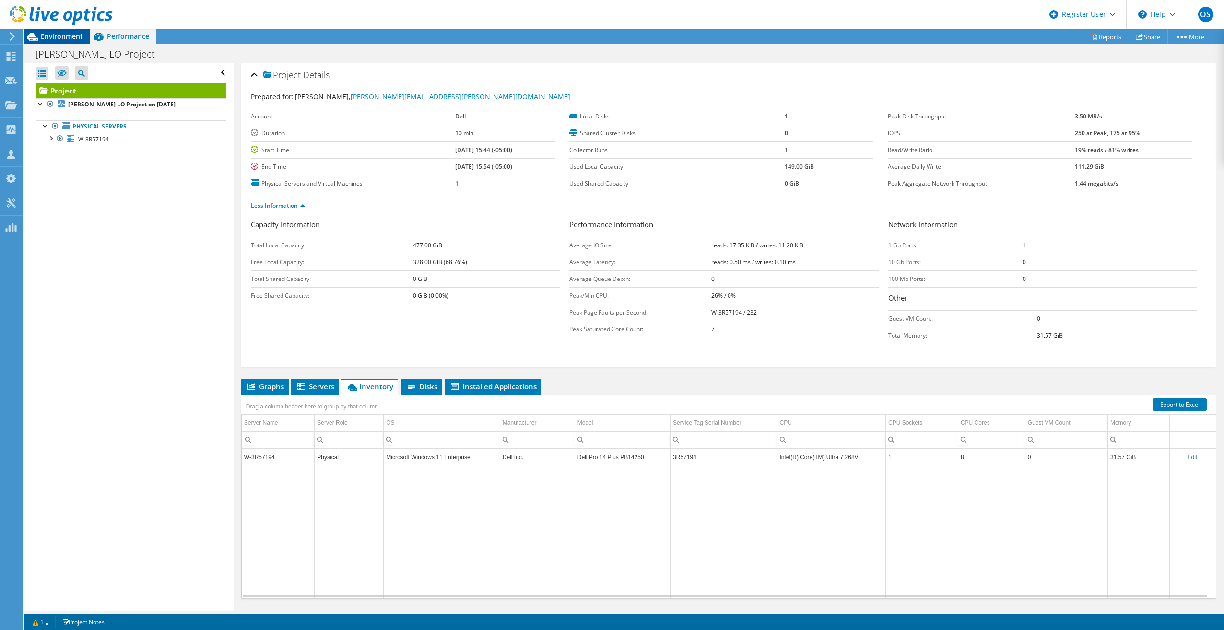
click at [65, 33] on span "Environment" at bounding box center [62, 36] width 42 height 9
